Goal: Task Accomplishment & Management: Manage account settings

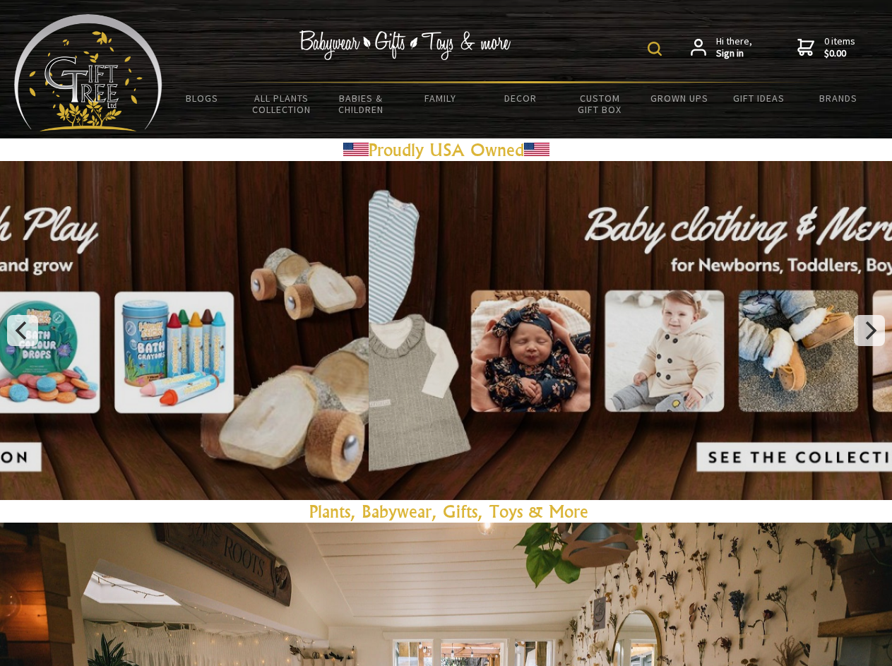
click at [657, 49] on img at bounding box center [655, 49] width 14 height 14
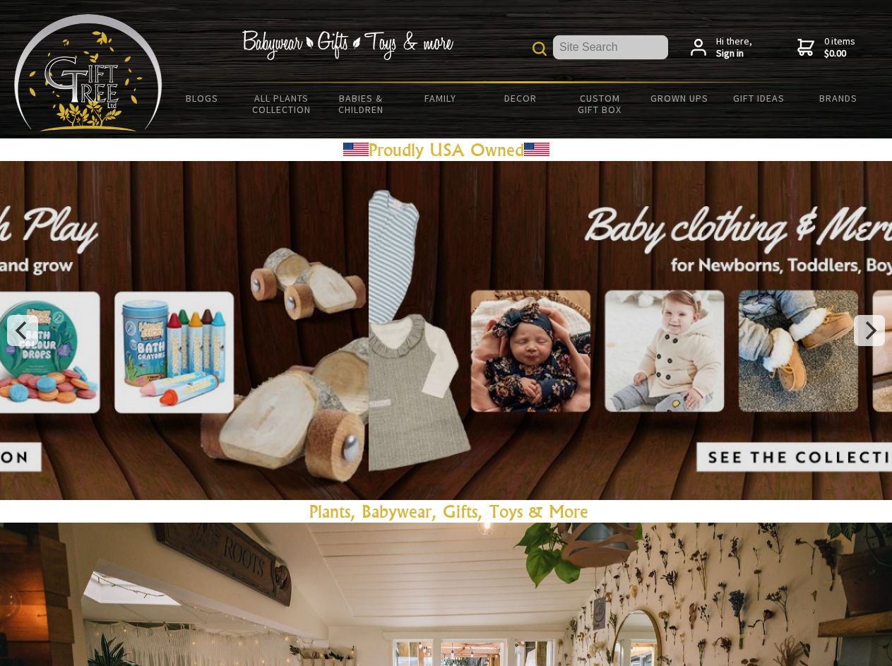
click at [446, 331] on div at bounding box center [446, 330] width 892 height 339
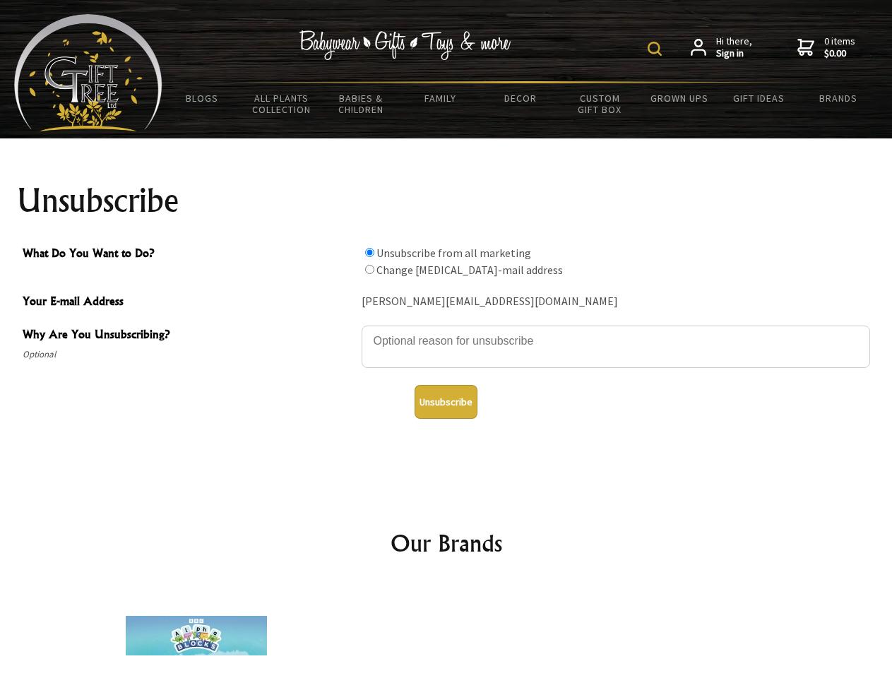
click at [657, 49] on img at bounding box center [655, 49] width 14 height 14
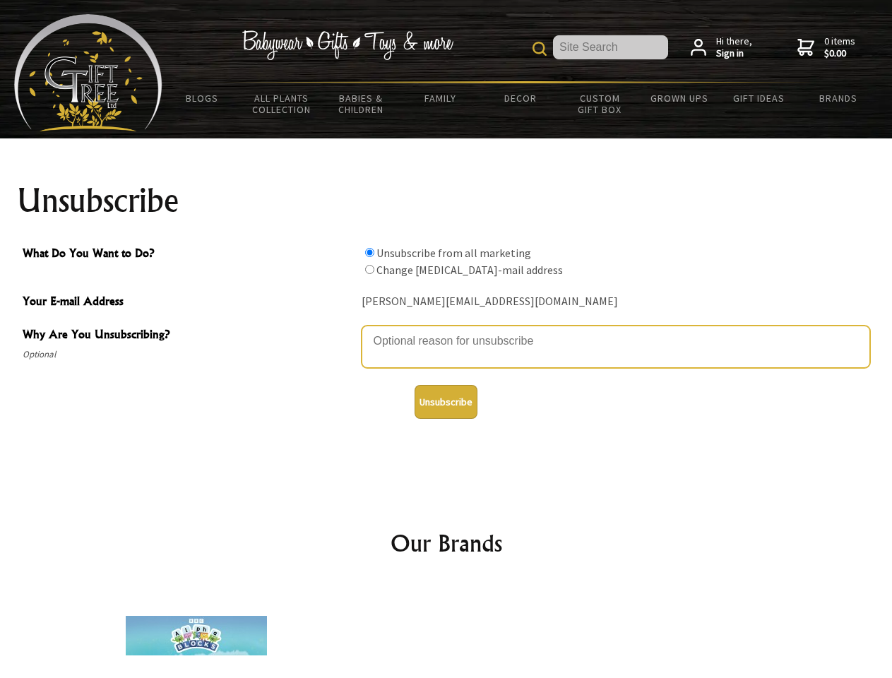
click at [446, 331] on textarea "Why Are You Unsubscribing?" at bounding box center [616, 347] width 509 height 42
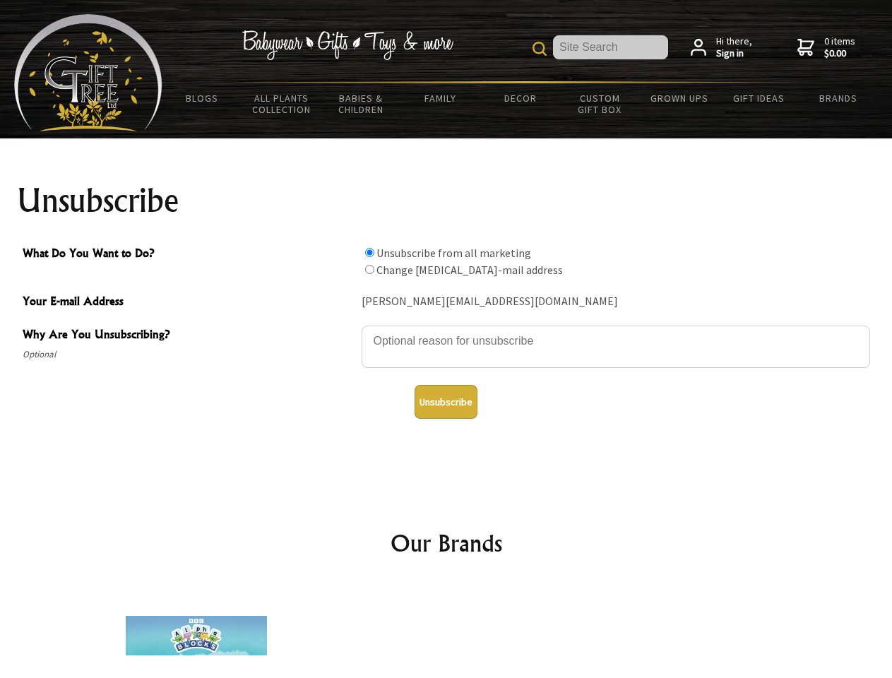
click at [369, 252] on input "What Do You Want to Do?" at bounding box center [369, 252] width 9 height 9
click at [369, 269] on input "What Do You Want to Do?" at bounding box center [369, 269] width 9 height 9
radio input "true"
click at [446, 402] on button "Unsubscribe" at bounding box center [446, 402] width 63 height 34
